Goal: Find specific page/section: Find specific page/section

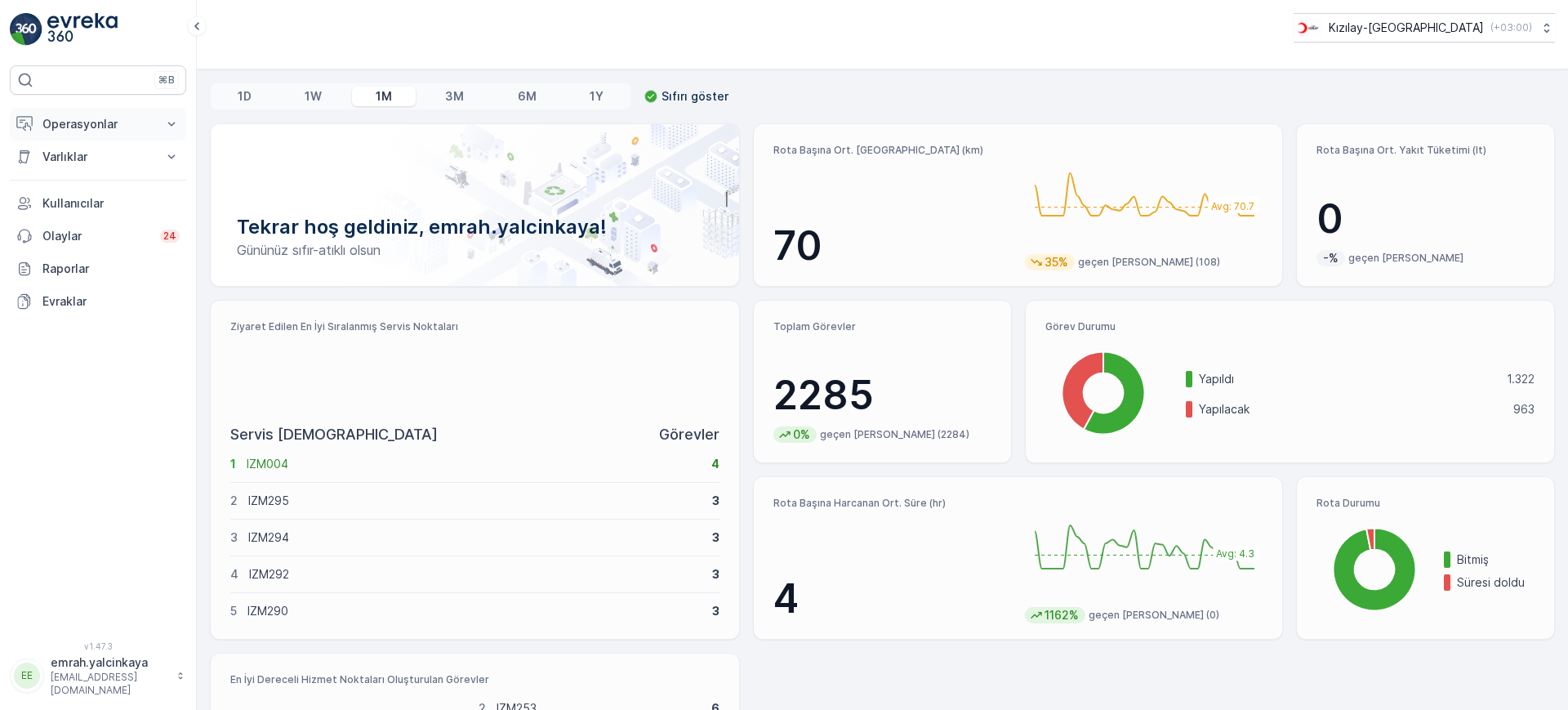
click at [97, 122] on p "Operasyonlar" at bounding box center [97, 124] width 111 height 16
click at [86, 197] on p "Routes & Tasks" at bounding box center [83, 197] width 84 height 16
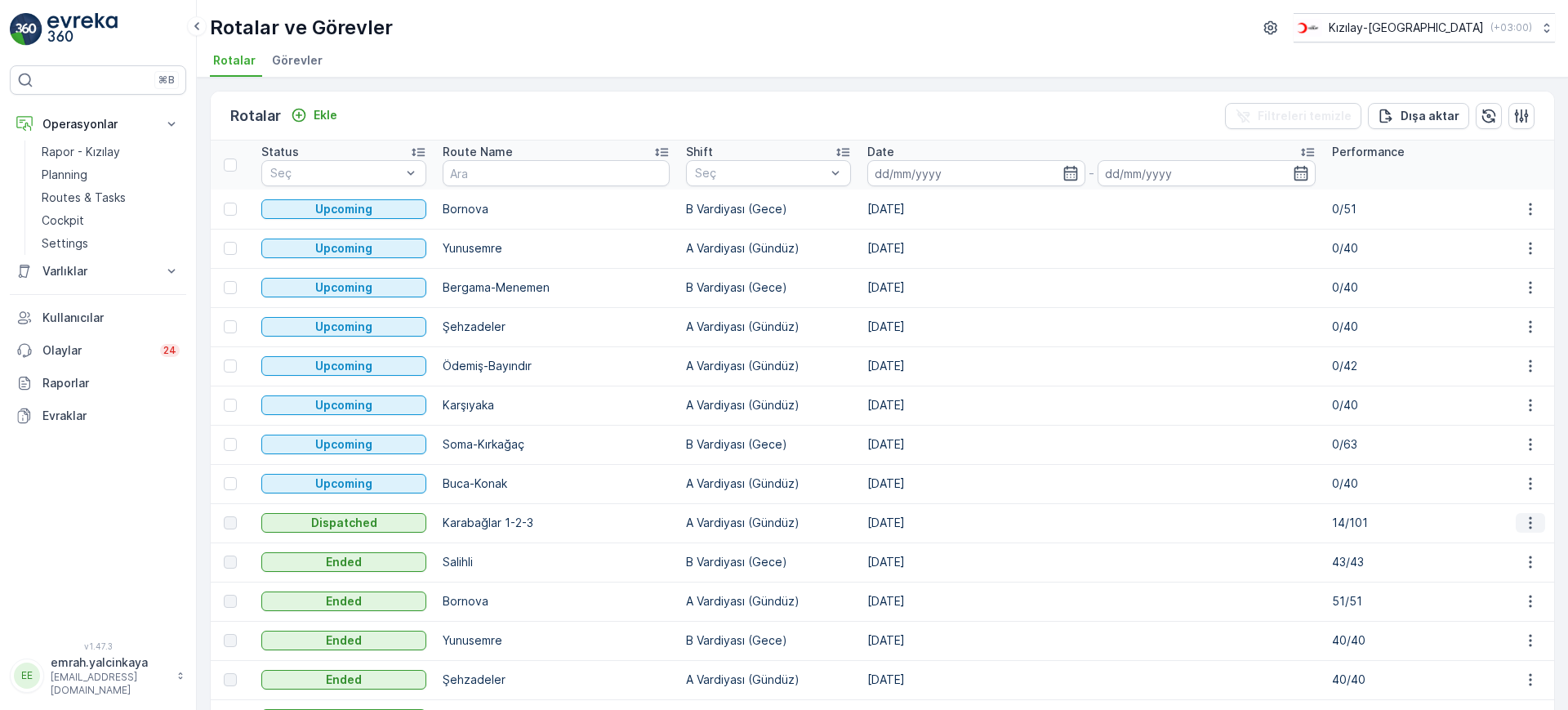
click at [1522, 513] on button "button" at bounding box center [1531, 522] width 30 height 19
click at [1502, 574] on span "Rota Takibini Görüntüle" at bounding box center [1495, 569] width 128 height 16
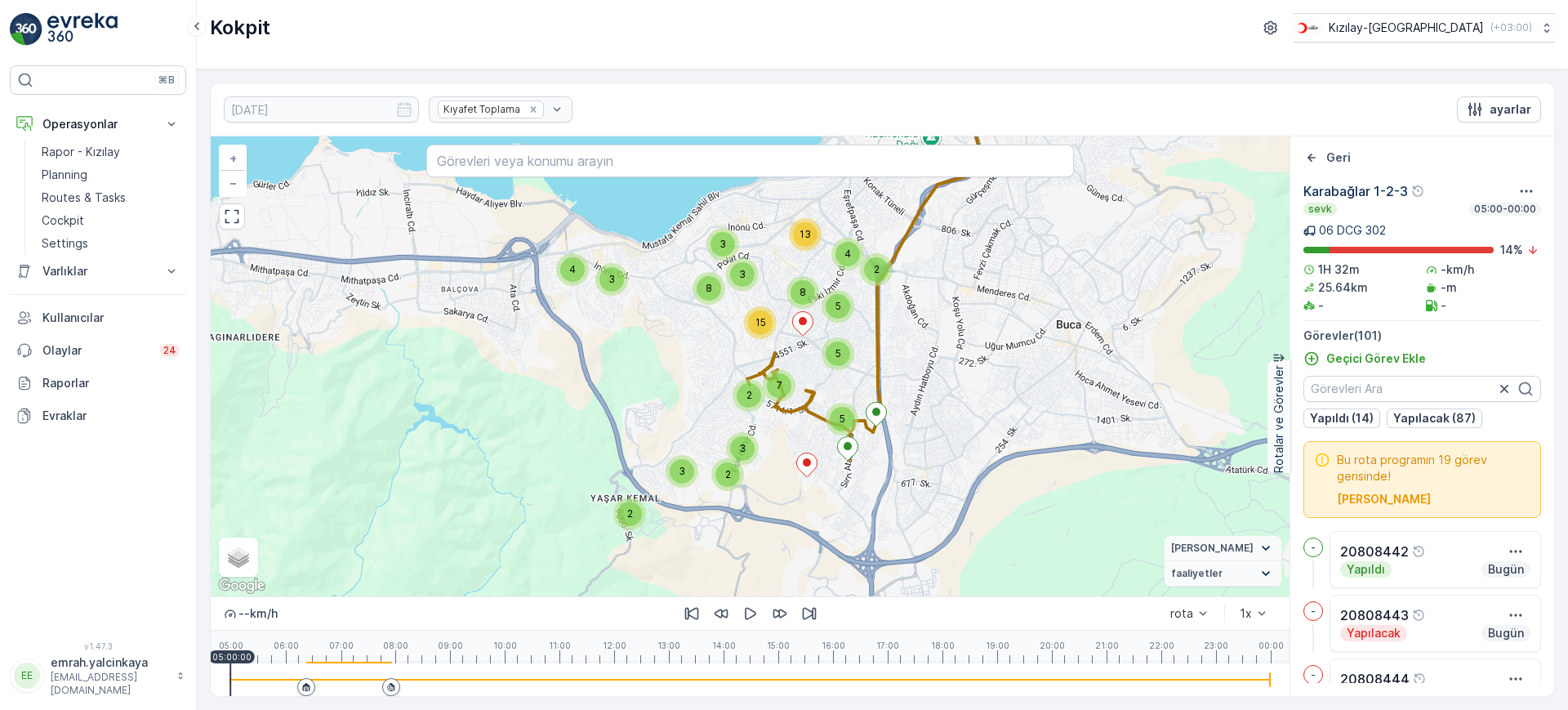
click at [298, 684] on div at bounding box center [306, 686] width 18 height 18
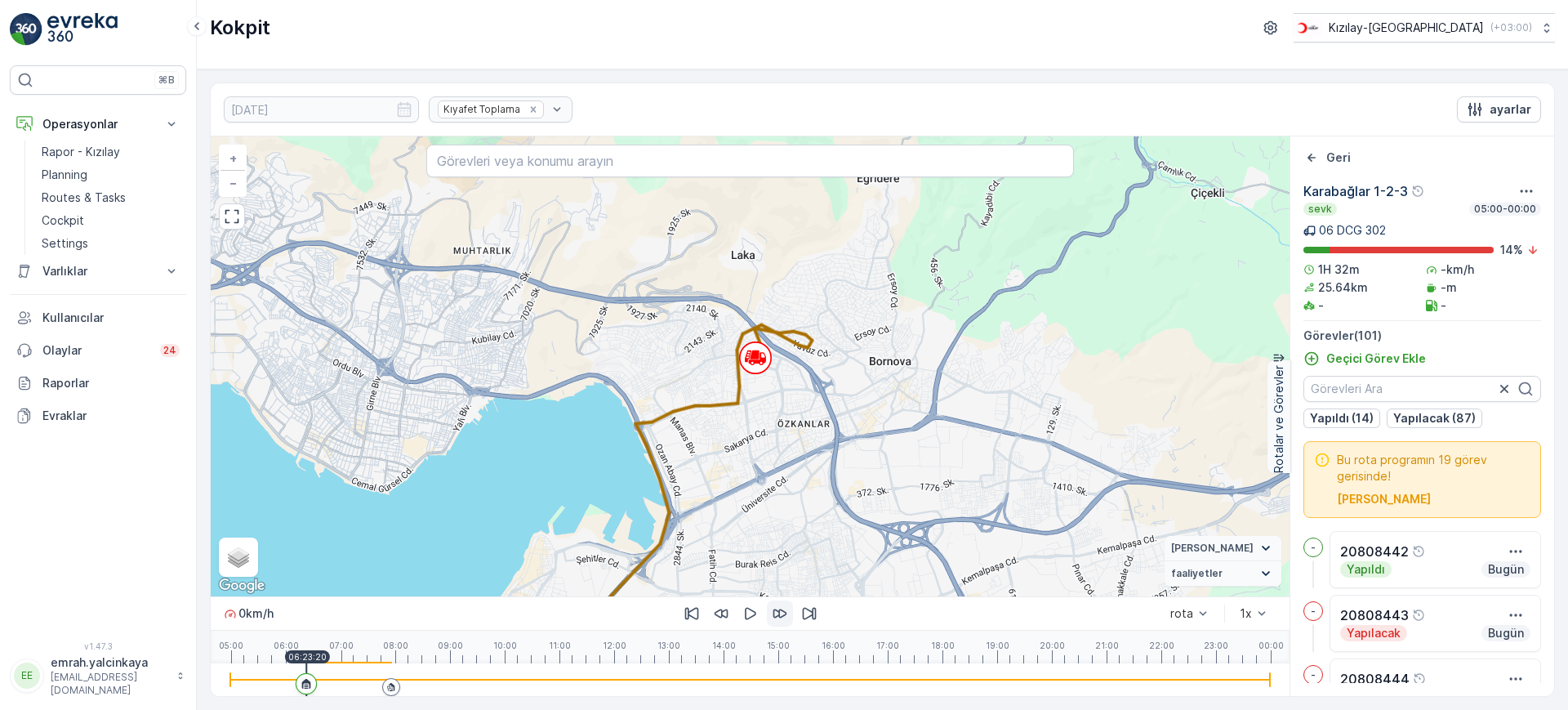
drag, startPoint x: 758, startPoint y: 613, endPoint x: 772, endPoint y: 602, distance: 17.8
click at [761, 610] on button "button" at bounding box center [750, 613] width 26 height 26
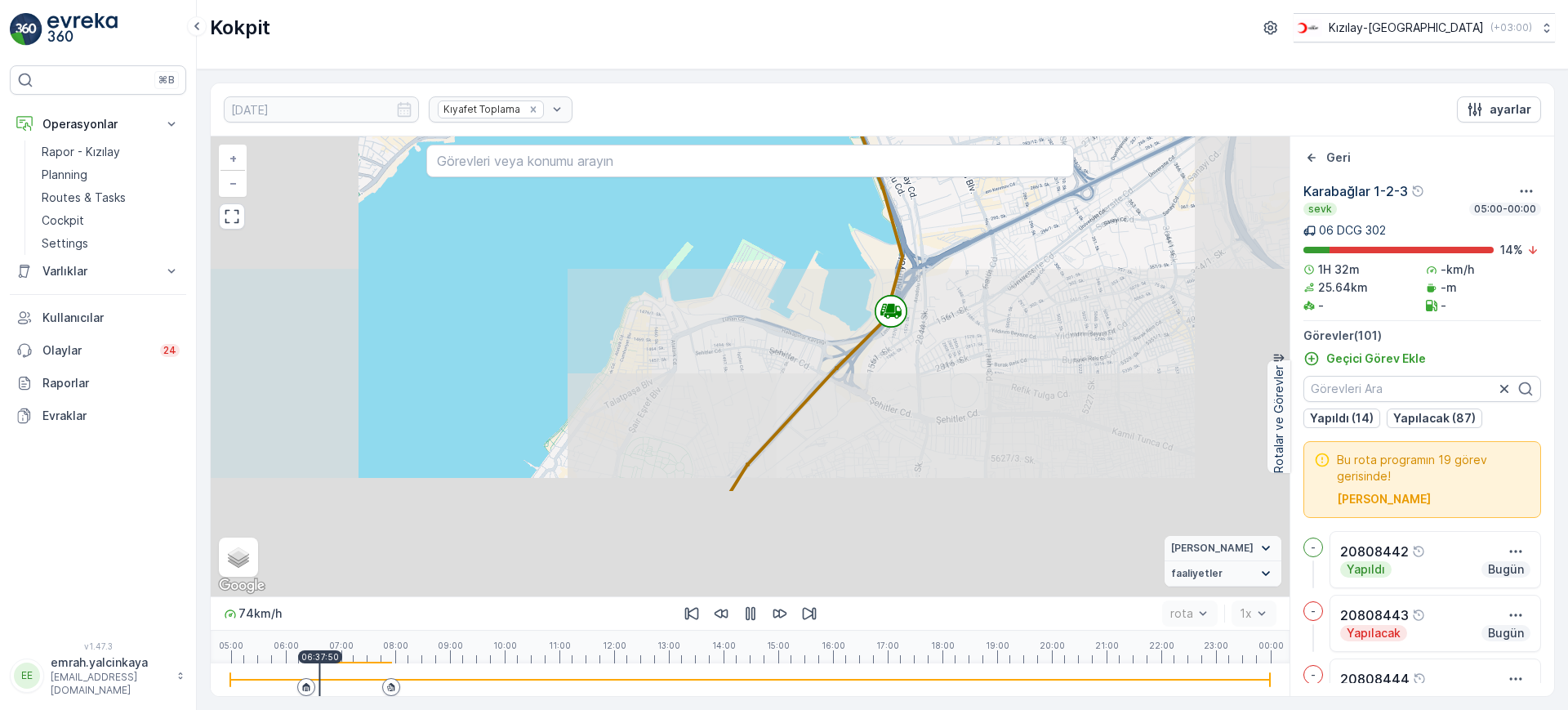
drag, startPoint x: 1011, startPoint y: 424, endPoint x: 1031, endPoint y: 374, distance: 53.9
click at [1048, 326] on div "2 2 2 4 3 4 2 3 2 4 2 2 4 2 4 3 4 3 2 2 2 4 4 2 2 2 2 + − Uydu Yol haritası Ara…" at bounding box center [750, 366] width 1079 height 460
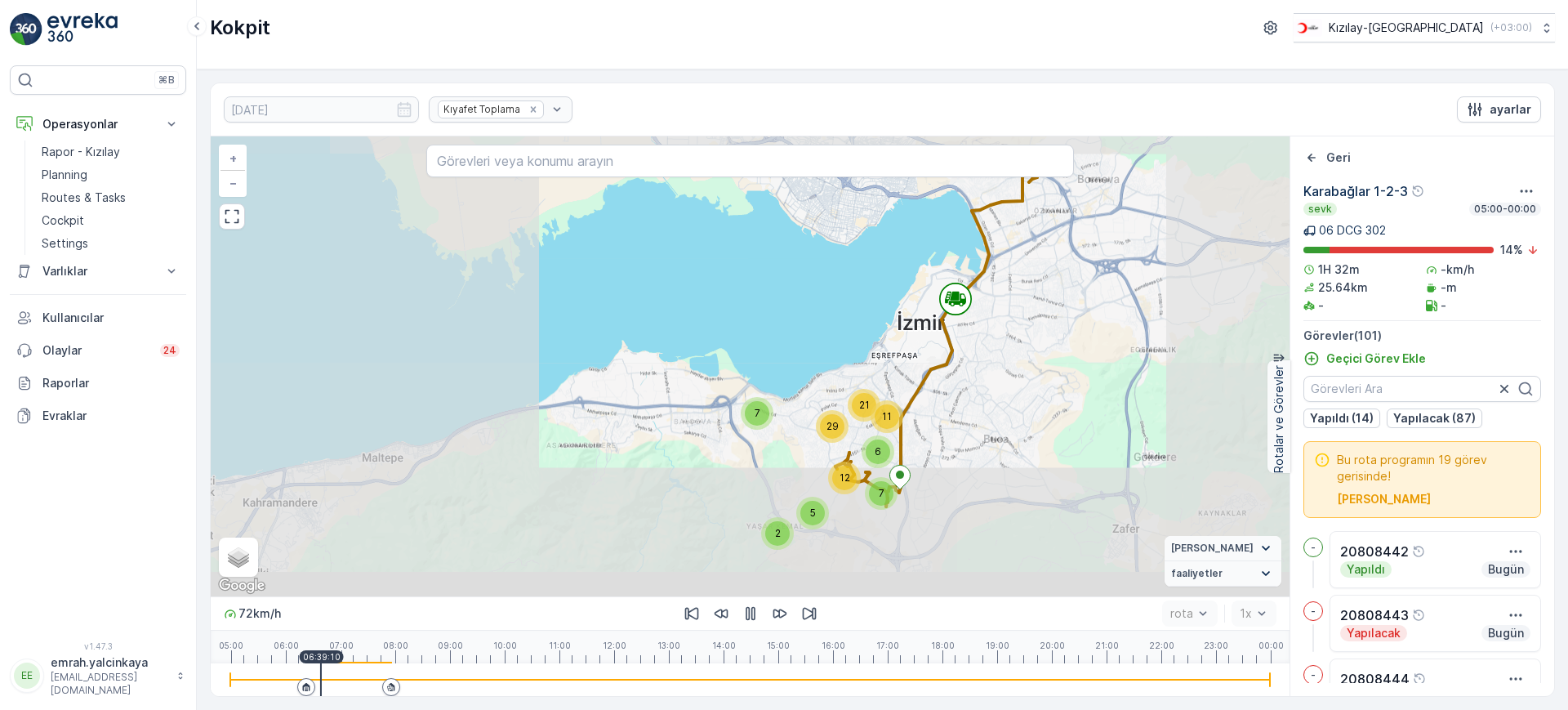
drag, startPoint x: 1012, startPoint y: 440, endPoint x: 1005, endPoint y: 386, distance: 54.5
click at [1026, 351] on div "7 2 7 12 5 6 29 21 11 + − Uydu Yol haritası Arazi Karışık Leaflet Keyboard shor…" at bounding box center [750, 366] width 1079 height 460
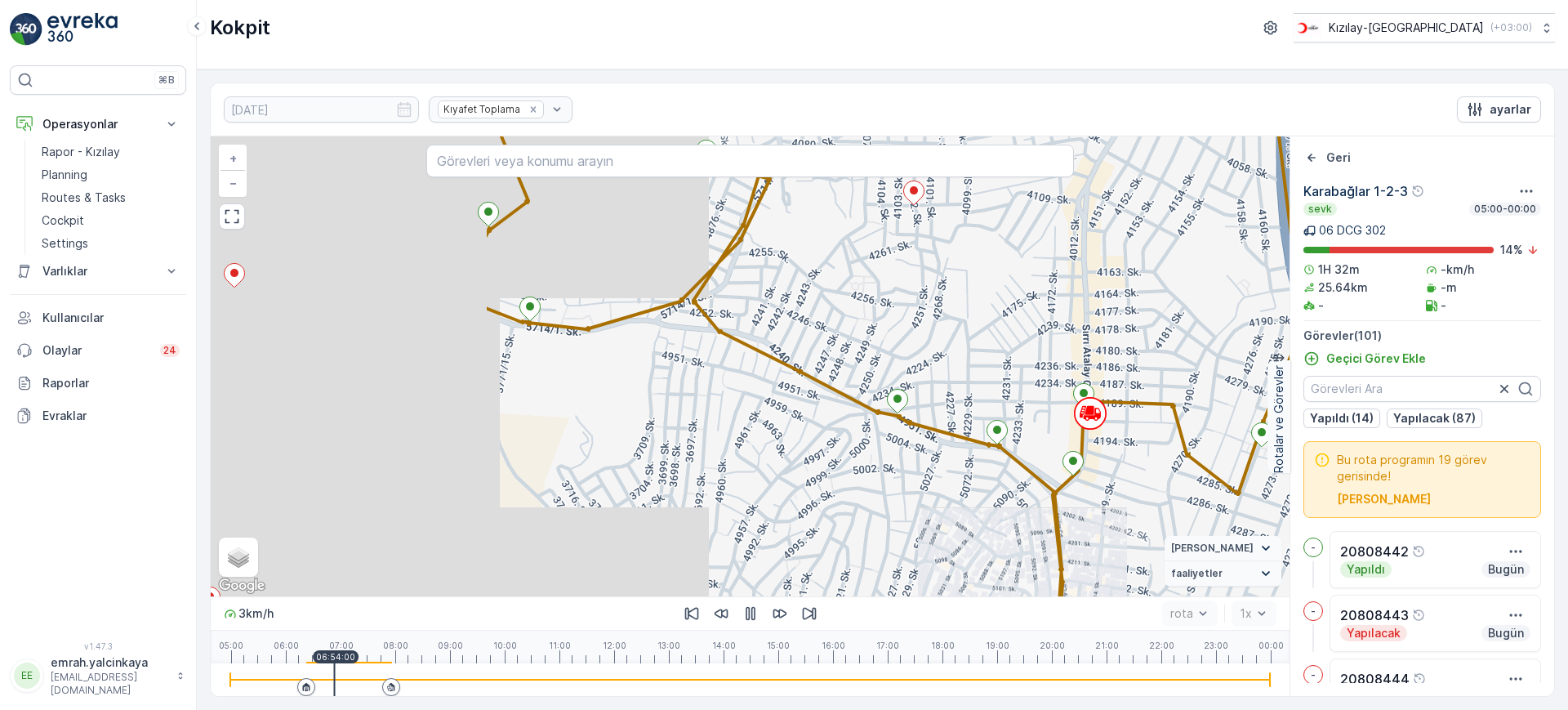
drag, startPoint x: 848, startPoint y: 468, endPoint x: 1232, endPoint y: 505, distance: 385.8
click at [1232, 505] on div "2 2 2 + − Uydu Yol haritası Arazi Karışık Leaflet Keyboard shortcuts Map Data M…" at bounding box center [750, 366] width 1079 height 460
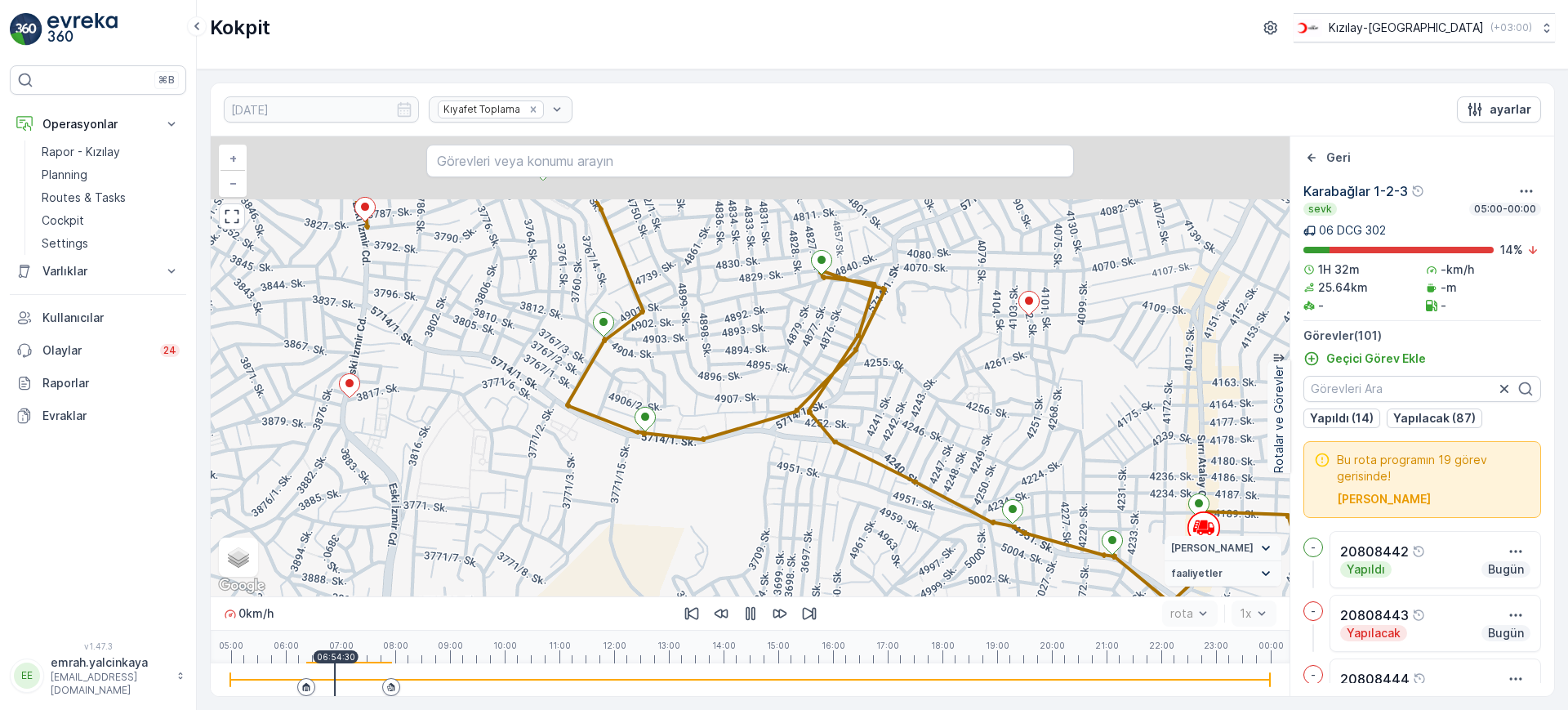
drag, startPoint x: 909, startPoint y: 458, endPoint x: 1019, endPoint y: 557, distance: 148.0
click at [1018, 557] on div "2 2 2 + − Uydu Yol haritası Arazi Karışık Leaflet Keyboard shortcuts Map Data M…" at bounding box center [750, 366] width 1079 height 460
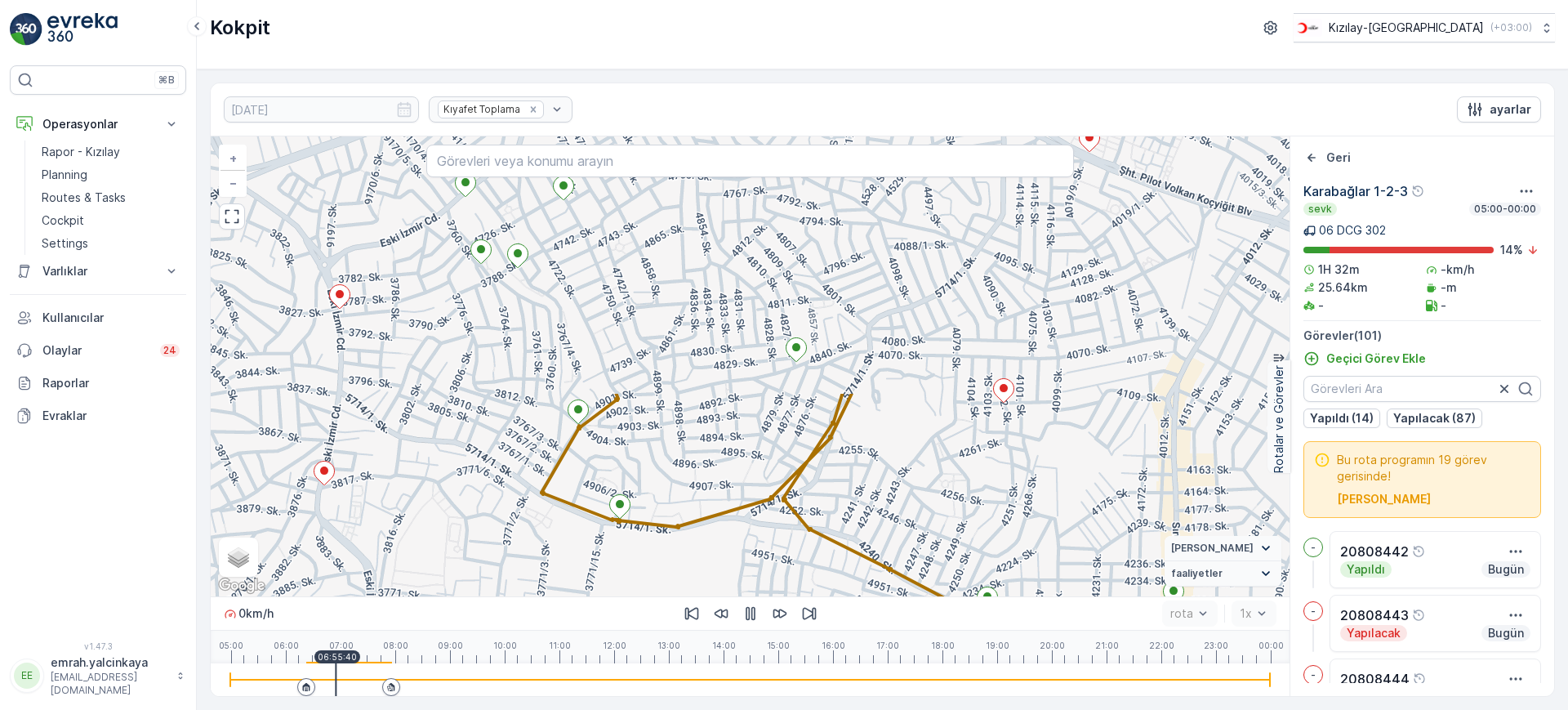
drag, startPoint x: 1042, startPoint y: 440, endPoint x: 1013, endPoint y: 520, distance: 85.1
click at [1013, 520] on div "2 2 2 + − Uydu Yol haritası Arazi Karışık Leaflet Keyboard shortcuts Map Data M…" at bounding box center [750, 366] width 1079 height 460
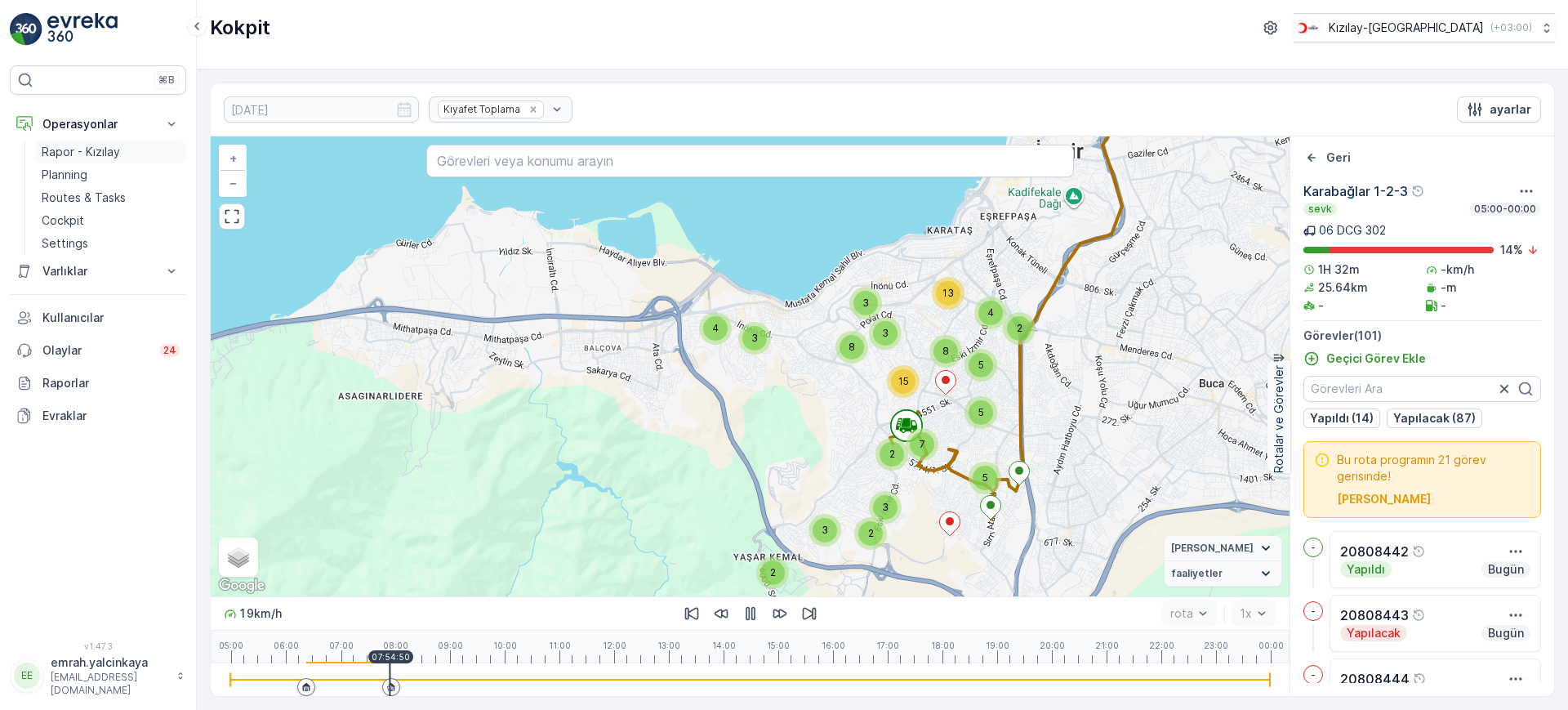
click at [70, 147] on p "Rapor - Kızılay" at bounding box center [81, 152] width 79 height 16
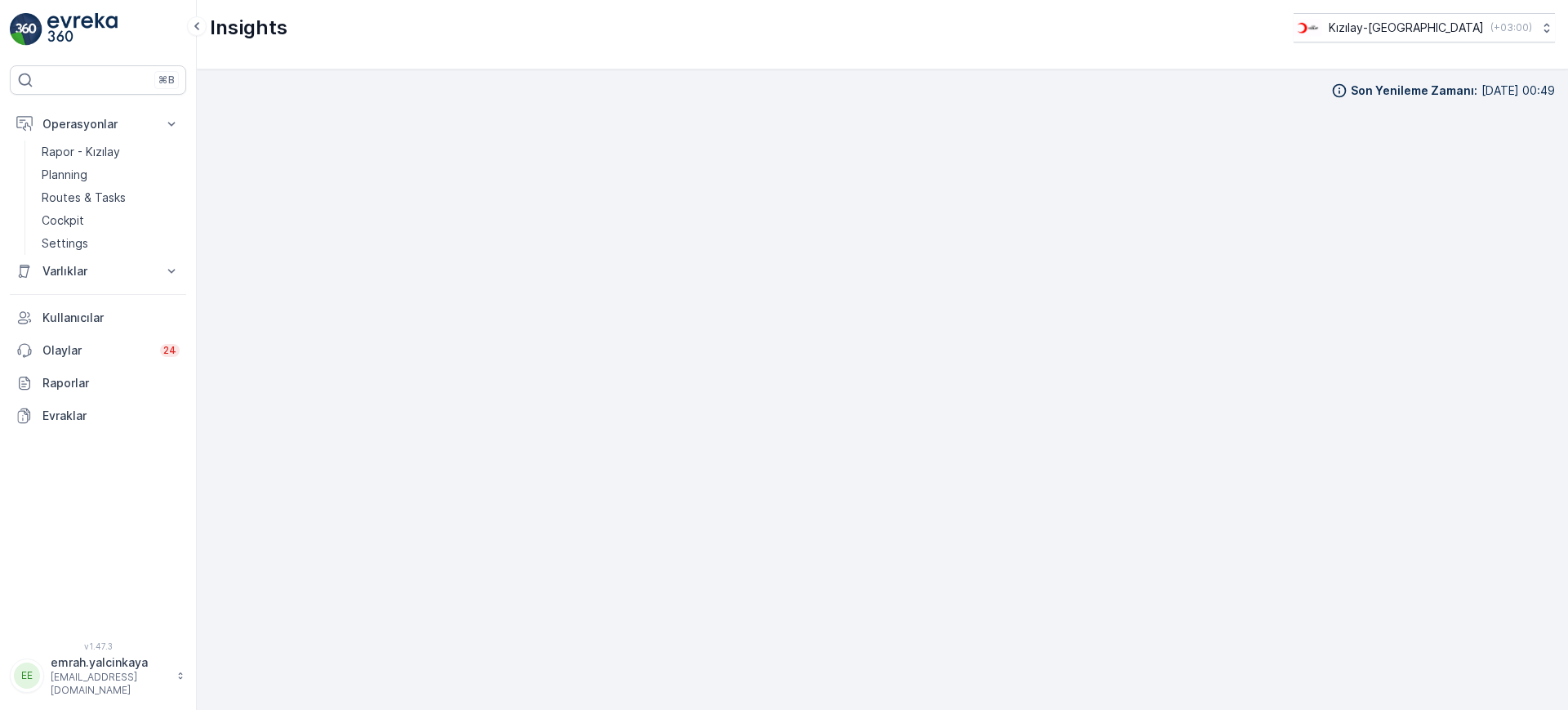
scroll to position [17, 0]
